Goal: Check status: Check status

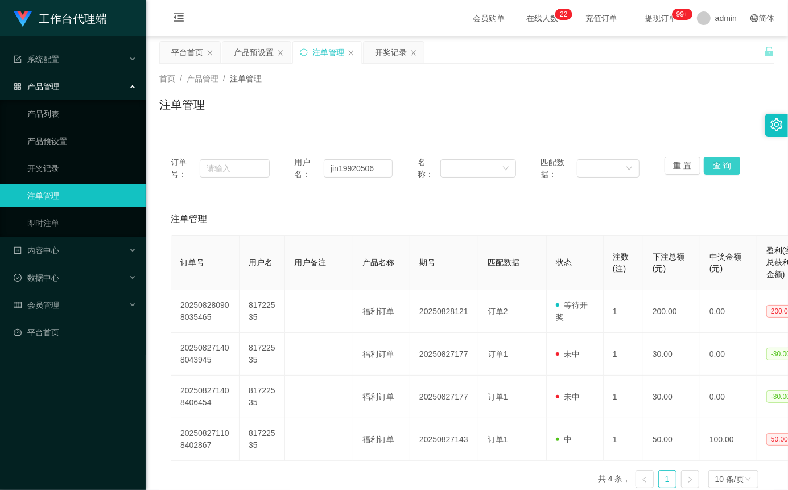
type input "jin19920506"
click at [722, 158] on button "查 询" at bounding box center [722, 165] width 36 height 18
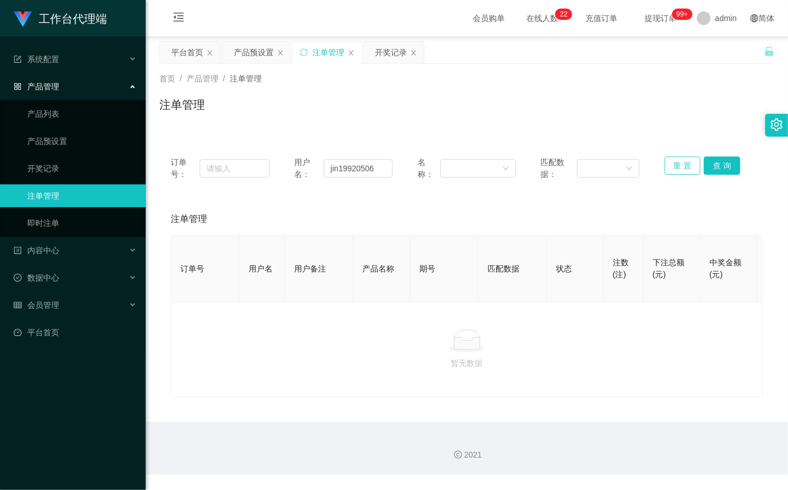
click at [676, 165] on button "重 置" at bounding box center [682, 165] width 36 height 18
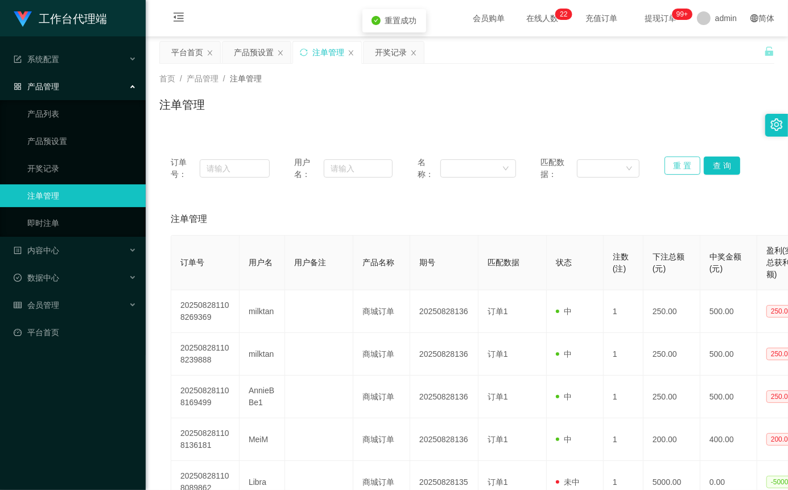
click at [676, 165] on button "重 置" at bounding box center [682, 165] width 36 height 18
click at [354, 164] on input "text" at bounding box center [358, 168] width 69 height 18
paste input "jin19920506"
type input "jin19920506"
click at [717, 168] on button "查 询" at bounding box center [722, 165] width 36 height 18
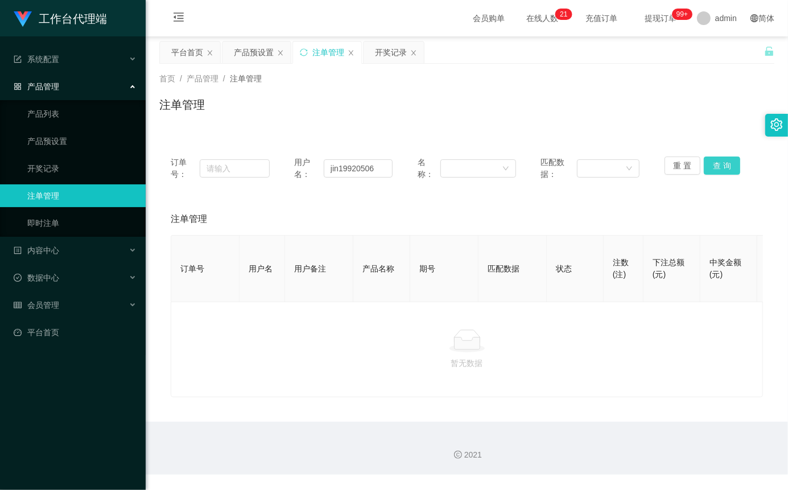
click at [730, 161] on button "查 询" at bounding box center [722, 165] width 36 height 18
click at [727, 161] on button "查 询" at bounding box center [722, 165] width 36 height 18
drag, startPoint x: 727, startPoint y: 161, endPoint x: 550, endPoint y: 105, distance: 186.2
click at [726, 161] on div "重 置 查 询" at bounding box center [713, 168] width 99 height 24
click at [715, 166] on button "查 询" at bounding box center [722, 165] width 36 height 18
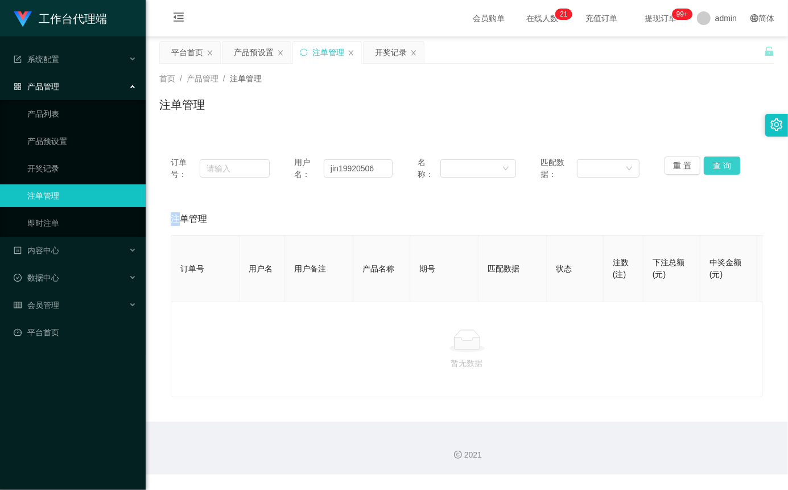
click at [715, 166] on div "重 置 查 询" at bounding box center [713, 168] width 99 height 24
click at [724, 172] on button "查 询" at bounding box center [722, 165] width 36 height 18
drag, startPoint x: 741, startPoint y: 169, endPoint x: 726, endPoint y: 170, distance: 15.4
click at [736, 170] on div "重 置 查 询" at bounding box center [713, 168] width 99 height 24
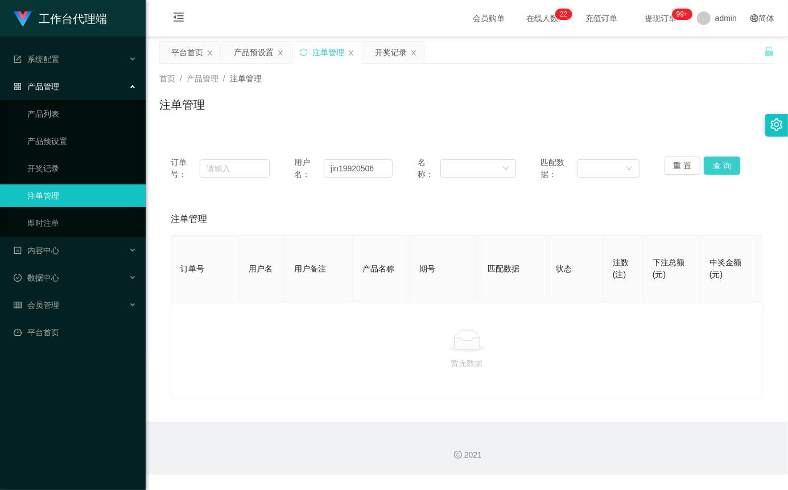
click at [725, 170] on button "查 询" at bounding box center [722, 165] width 36 height 18
click at [725, 170] on button "查 询" at bounding box center [728, 165] width 49 height 18
click at [725, 170] on button "查 询" at bounding box center [722, 165] width 36 height 18
click at [725, 170] on div "重 置 查 询" at bounding box center [713, 168] width 99 height 24
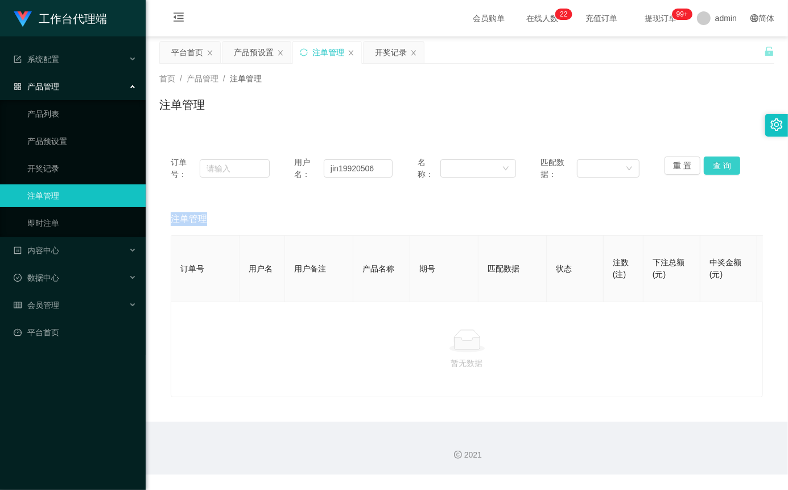
click at [722, 163] on button "查 询" at bounding box center [722, 165] width 36 height 18
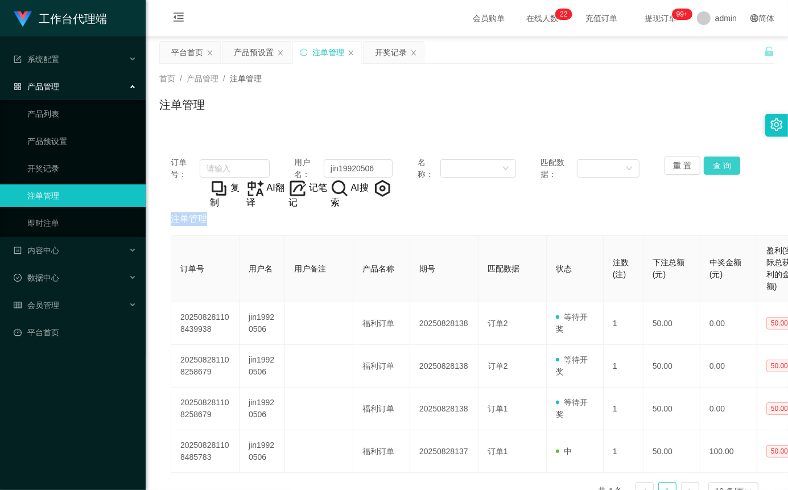
scroll to position [60, 0]
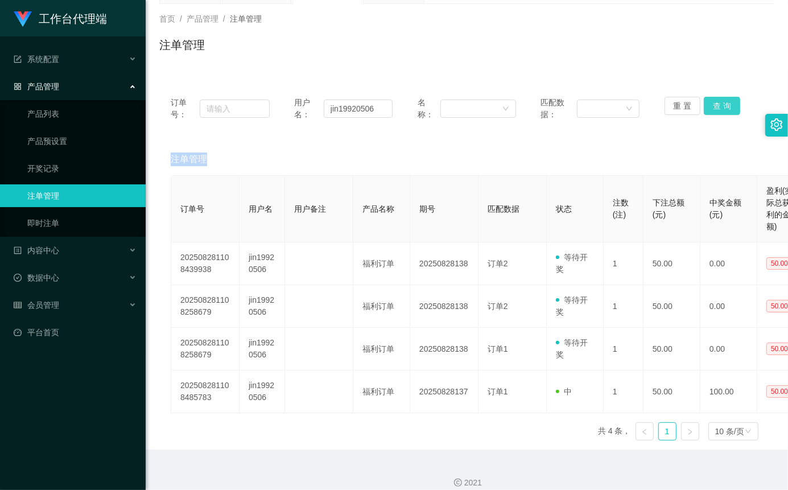
click at [717, 100] on button "查 询" at bounding box center [722, 106] width 36 height 18
click at [713, 100] on button "查 询" at bounding box center [722, 106] width 36 height 18
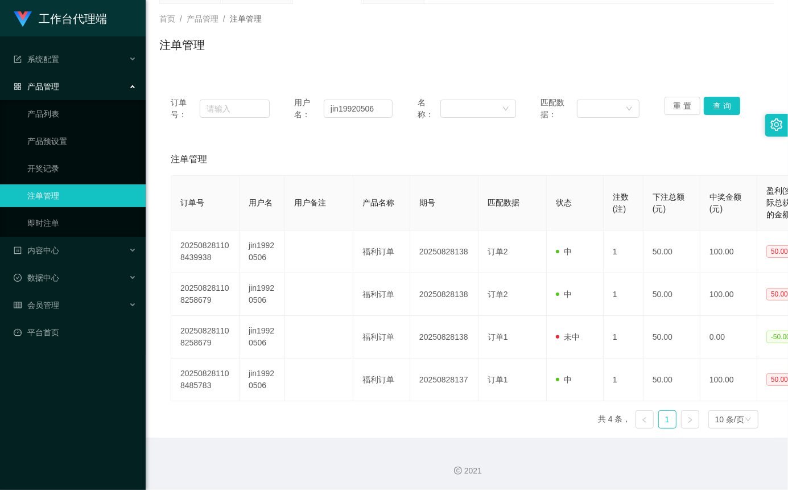
click at [673, 115] on div "重 置 查 询" at bounding box center [713, 109] width 99 height 24
click at [679, 109] on button "重 置" at bounding box center [682, 106] width 36 height 18
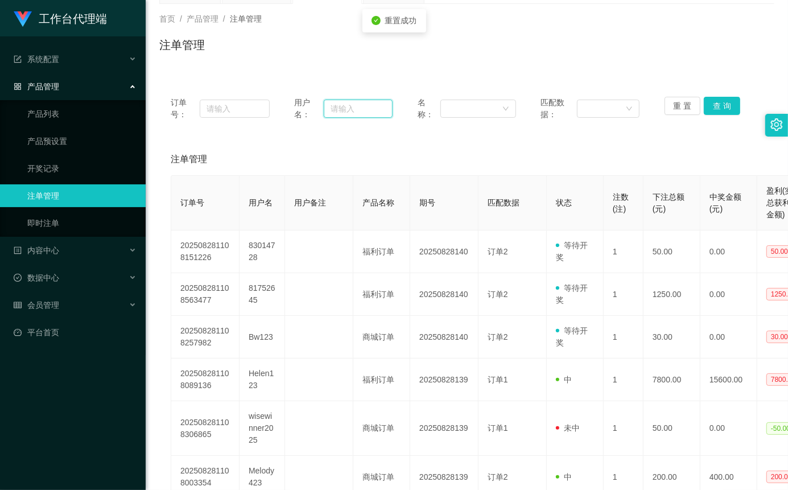
click at [363, 108] on input "text" at bounding box center [358, 109] width 69 height 18
paste input "curry30"
type input "curry30"
click at [715, 101] on button "查 询" at bounding box center [722, 106] width 36 height 18
click at [715, 101] on div "重 置 查 询" at bounding box center [713, 109] width 99 height 24
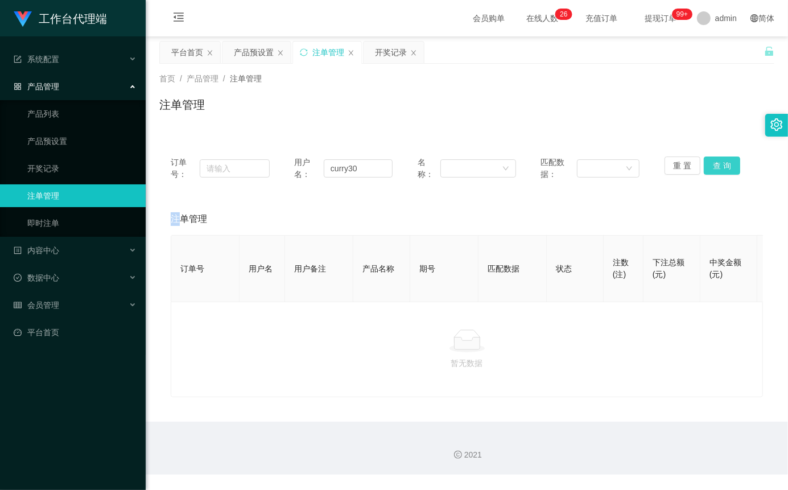
scroll to position [0, 0]
click at [712, 166] on button "查 询" at bounding box center [722, 165] width 36 height 18
click at [715, 161] on button "查 询" at bounding box center [722, 165] width 36 height 18
click at [715, 161] on div "重 置 查 询" at bounding box center [713, 168] width 99 height 24
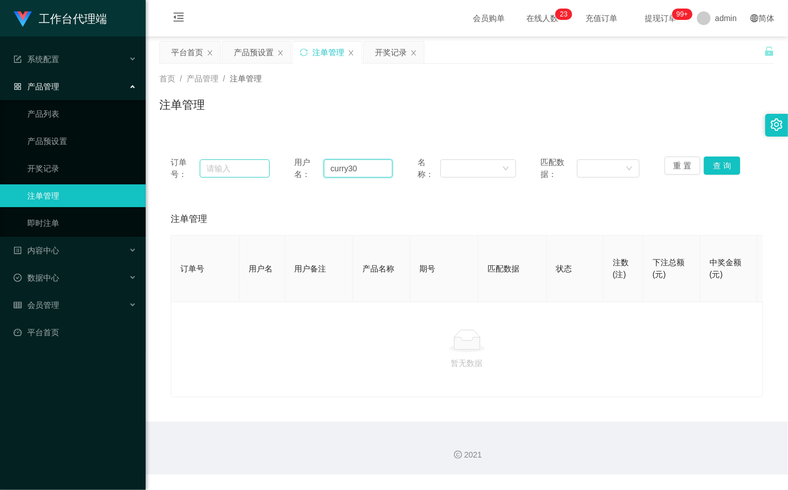
drag, startPoint x: 381, startPoint y: 170, endPoint x: 242, endPoint y: 177, distance: 139.0
click at [242, 177] on div "订单号： 用户名： curry30 名称： 匹配数据： 重 置 查 询" at bounding box center [467, 168] width 592 height 24
click at [696, 163] on div "重 置 查 询" at bounding box center [713, 168] width 99 height 24
click at [686, 164] on button "重 置" at bounding box center [682, 165] width 36 height 18
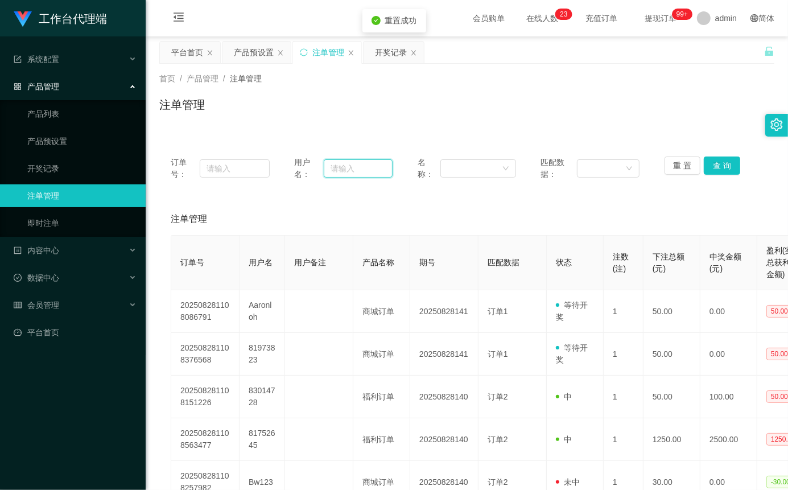
click at [337, 172] on input "text" at bounding box center [358, 168] width 69 height 18
paste input "curry30"
type input "curry30"
click at [726, 160] on button "查 询" at bounding box center [722, 165] width 36 height 18
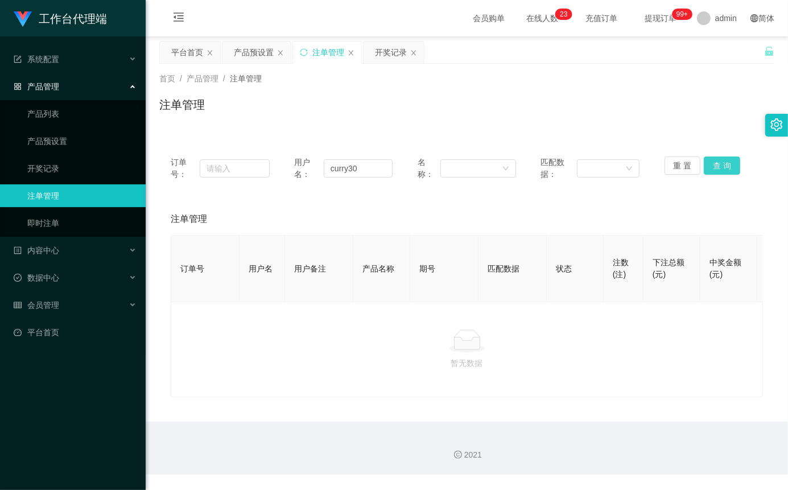
click at [723, 162] on button "查 询" at bounding box center [722, 165] width 36 height 18
drag, startPoint x: 723, startPoint y: 162, endPoint x: 457, endPoint y: 100, distance: 273.4
click at [717, 162] on div "重 置 查 询" at bounding box center [713, 168] width 99 height 24
click at [732, 171] on button "查 询" at bounding box center [722, 165] width 36 height 18
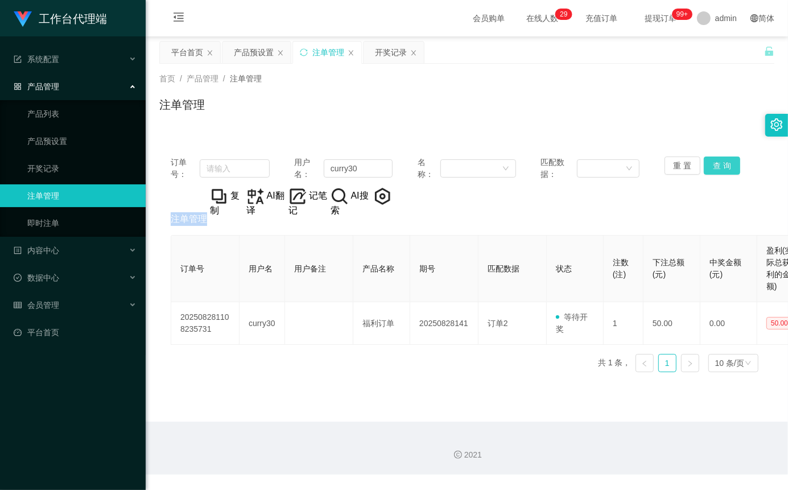
click at [724, 159] on button "查 询" at bounding box center [722, 165] width 36 height 18
